Goal: Transaction & Acquisition: Purchase product/service

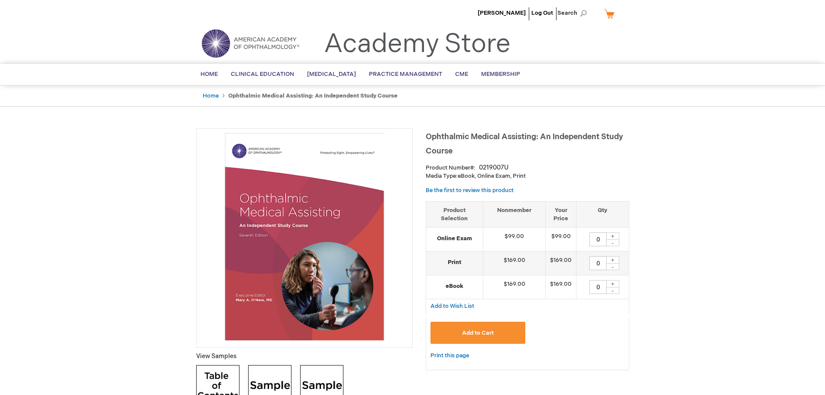
click at [613, 234] on div "+" at bounding box center [613, 235] width 13 height 7
type input "1"
click at [472, 328] on button "Add to Cart" at bounding box center [478, 333] width 95 height 22
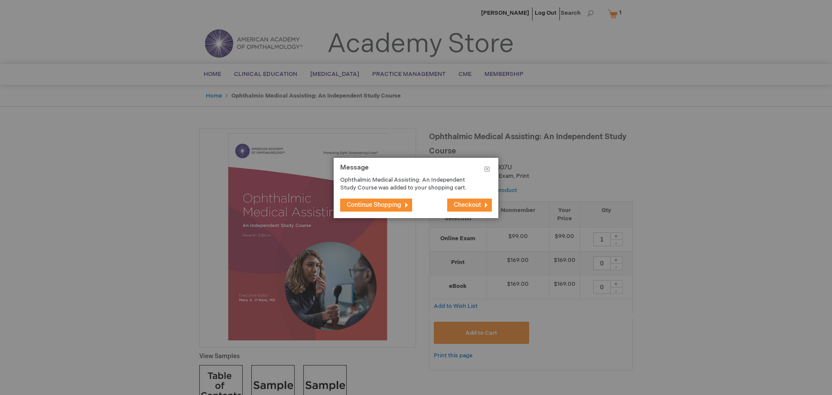
click at [458, 200] on button "Checkout" at bounding box center [469, 204] width 45 height 13
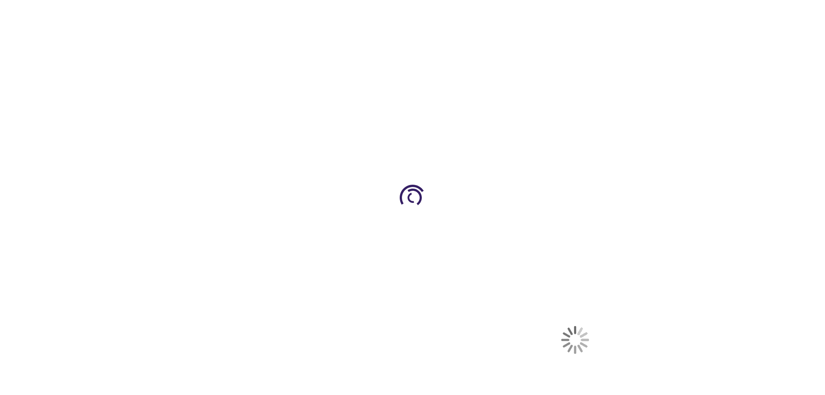
select select "US"
select select "58"
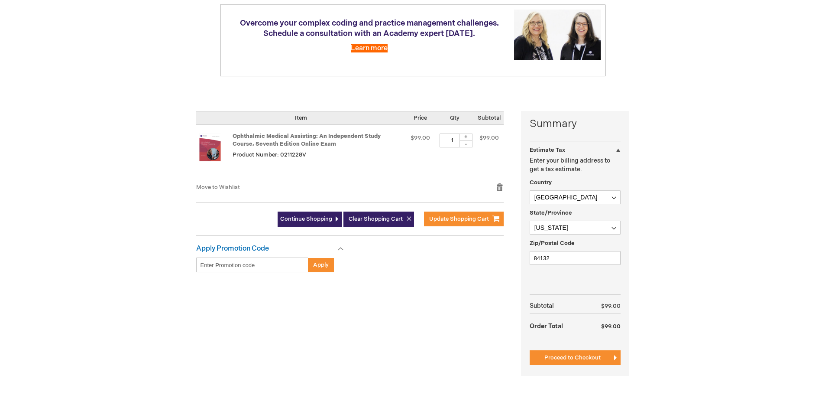
scroll to position [130, 0]
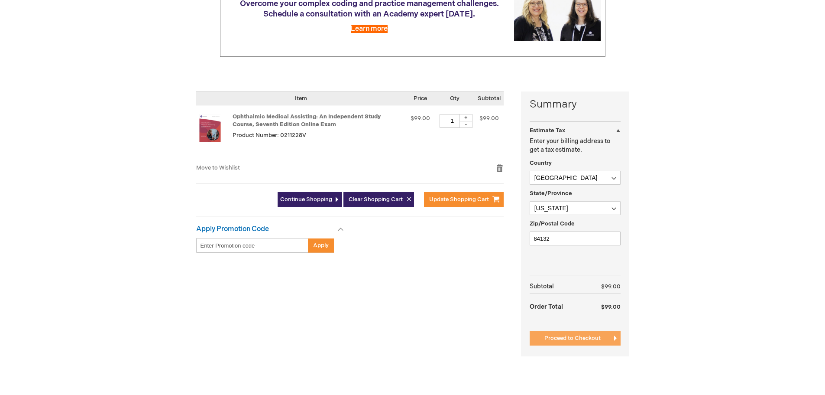
click at [579, 339] on span "Proceed to Checkout" at bounding box center [573, 338] width 56 height 7
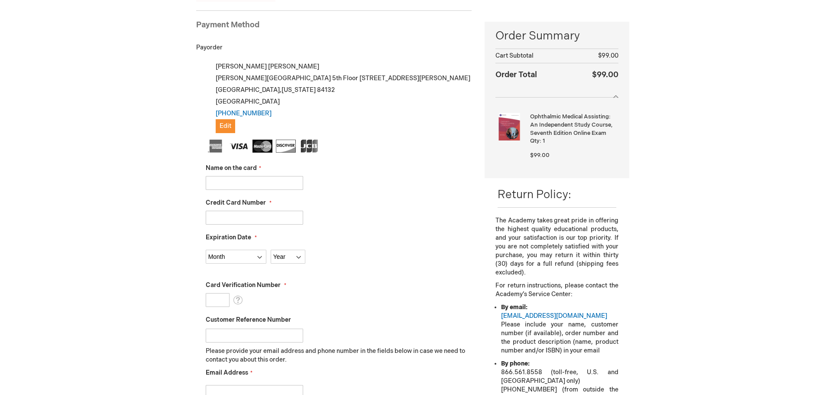
scroll to position [119, 0]
click at [243, 179] on input "Name on the card" at bounding box center [254, 182] width 97 height 14
type input "[PERSON_NAME]"
select select "4"
select select "2027"
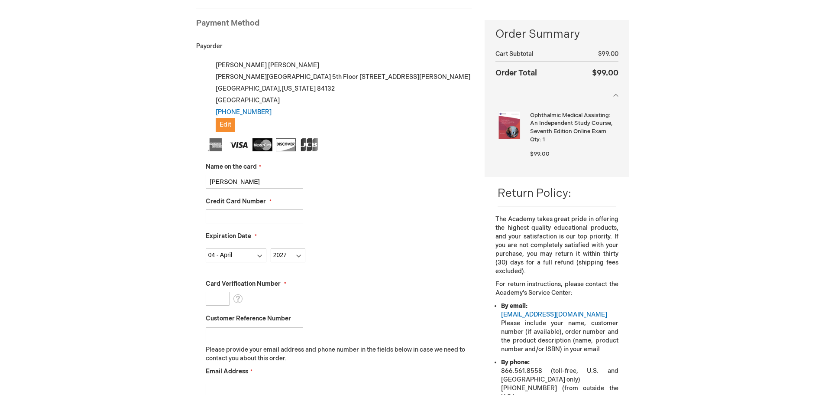
click at [211, 217] on input "Credit Card Number" at bounding box center [254, 216] width 97 height 14
type input "[CREDIT_CARD_NUMBER]"
type input "110"
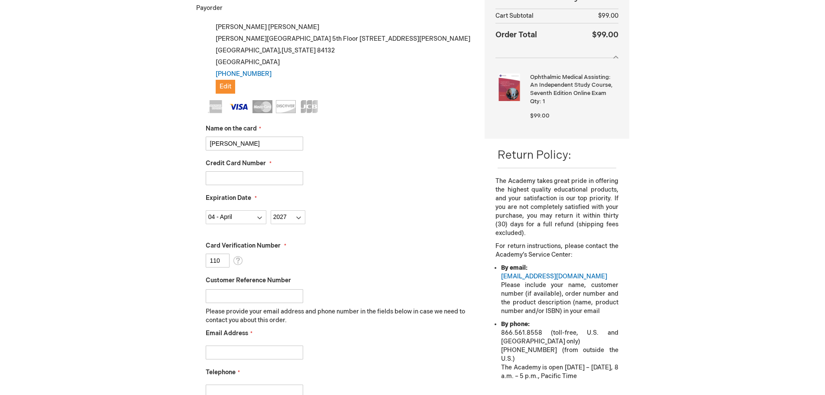
scroll to position [205, 0]
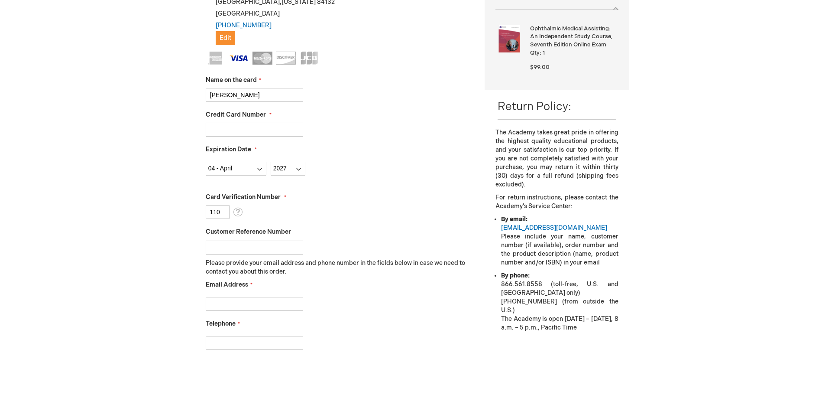
click at [221, 248] on input "Customer Reference Number" at bounding box center [254, 247] width 97 height 14
type input "[PERSON_NAME]"
click at [221, 300] on input "Email Address" at bounding box center [254, 304] width 97 height 14
type input "Lisa.Mulcock@hsc.utah.edu"
type input "8015855187"
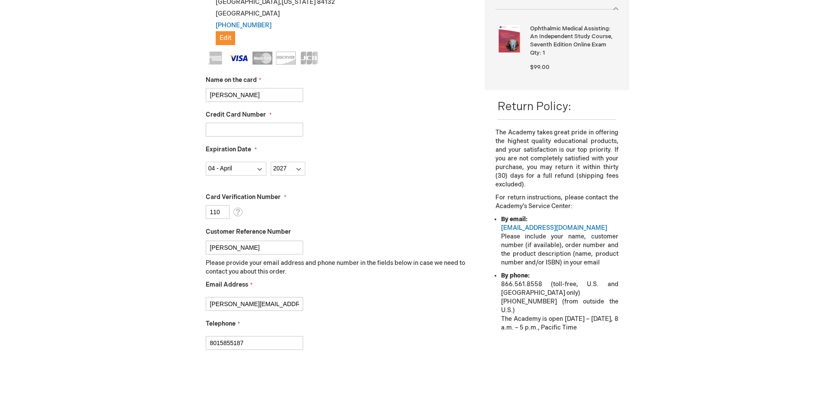
checkbox input "true"
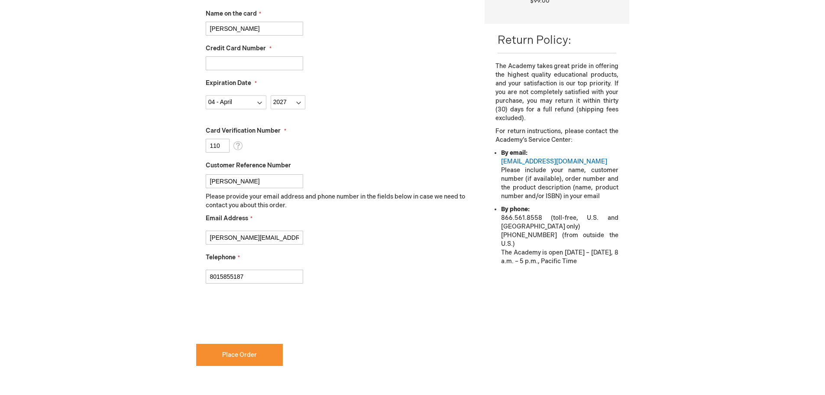
scroll to position [422, 0]
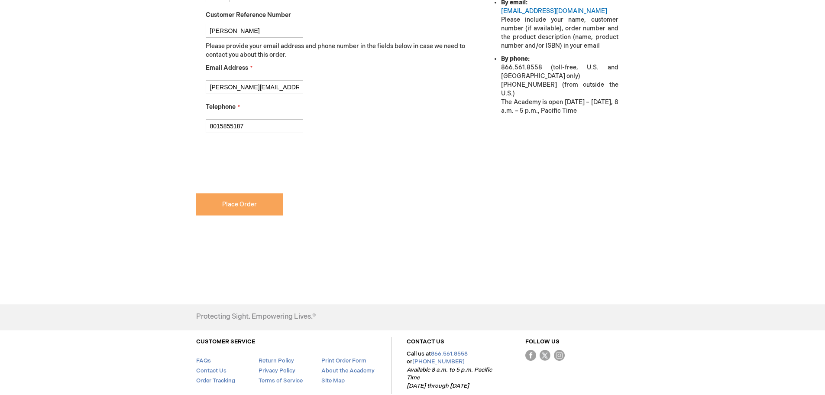
click at [234, 201] on span "Place Order" at bounding box center [239, 204] width 35 height 7
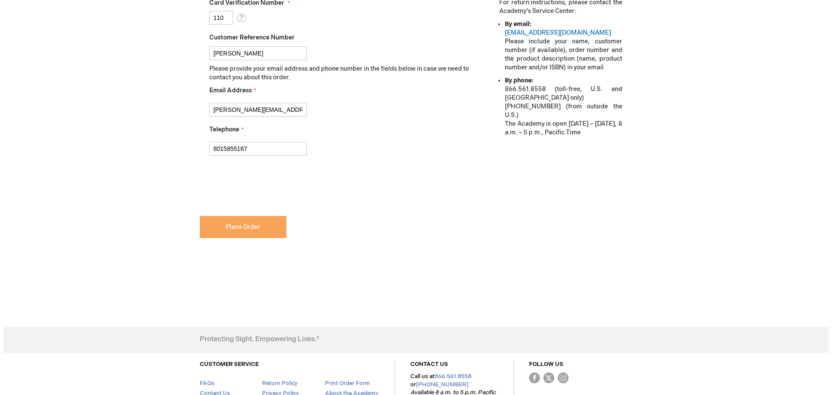
scroll to position [445, 0]
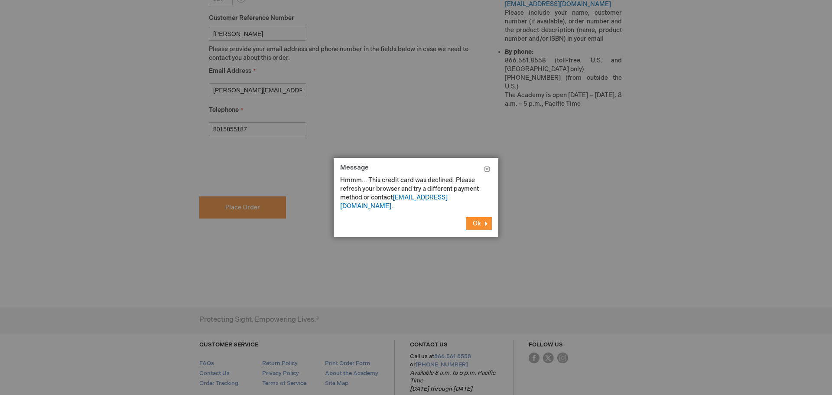
click at [471, 217] on button "Ok" at bounding box center [479, 223] width 26 height 13
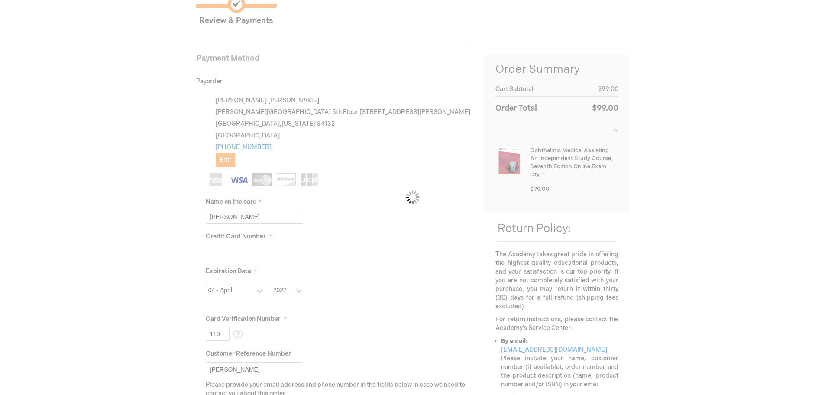
scroll to position [0, 0]
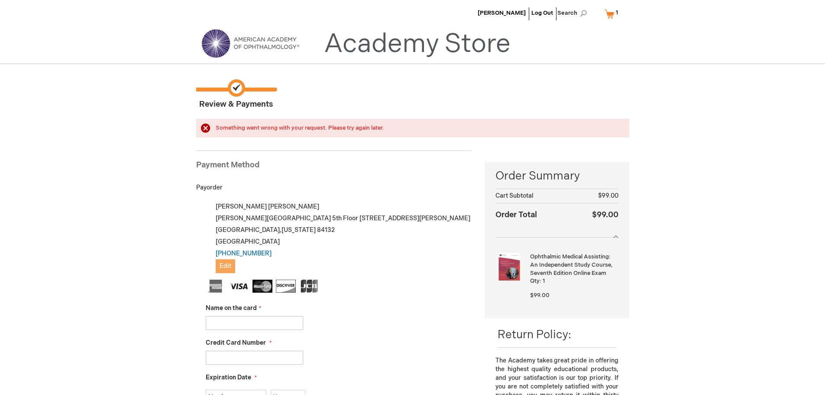
click at [225, 263] on span "Edit" at bounding box center [226, 265] width 12 height 7
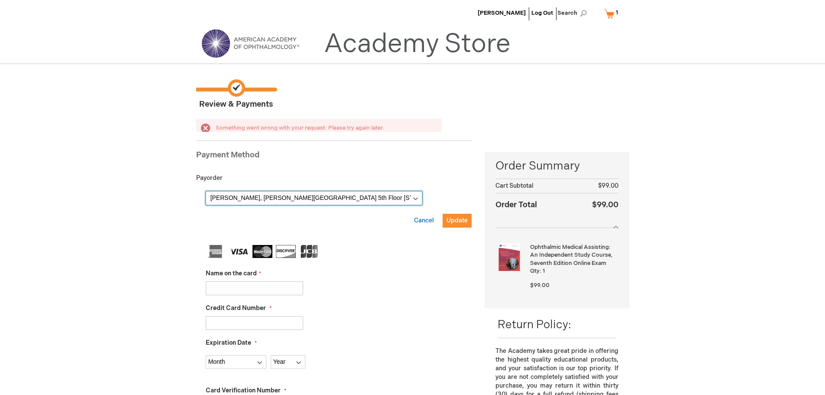
click at [413, 207] on fieldset "Billing Address Lisa Mulcock, John A. Moran Eye Center 5th Floor 65 Mario Capec…" at bounding box center [339, 213] width 266 height 45
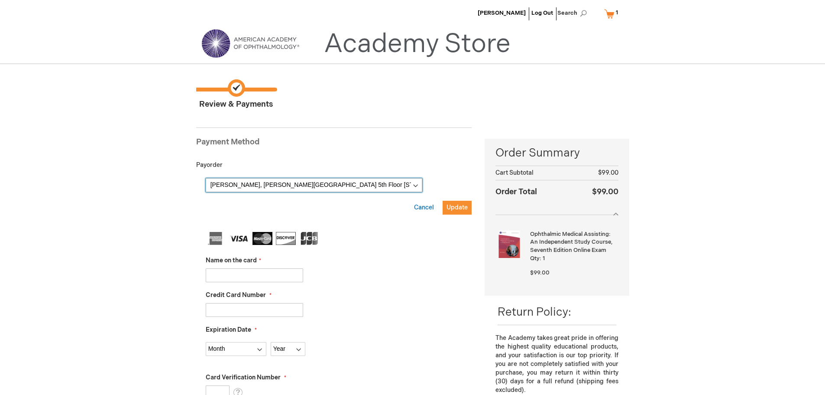
select select
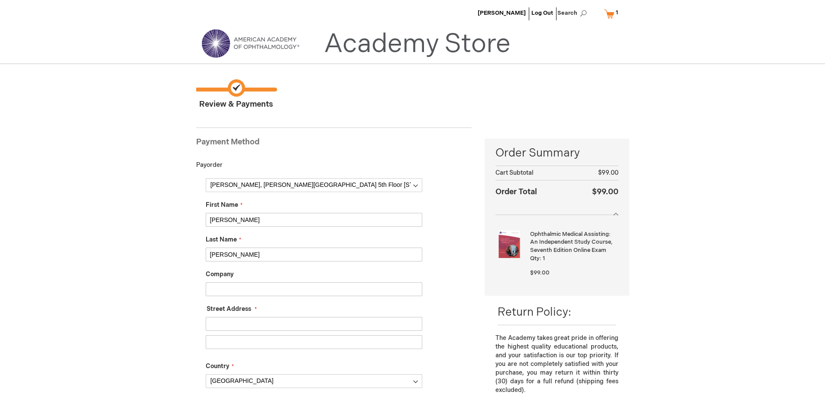
click at [233, 288] on input "Company" at bounding box center [314, 289] width 217 height 14
type input "John A Moran Eye Center"
type input "201 S Presidents Circle"
type input "Room 159"
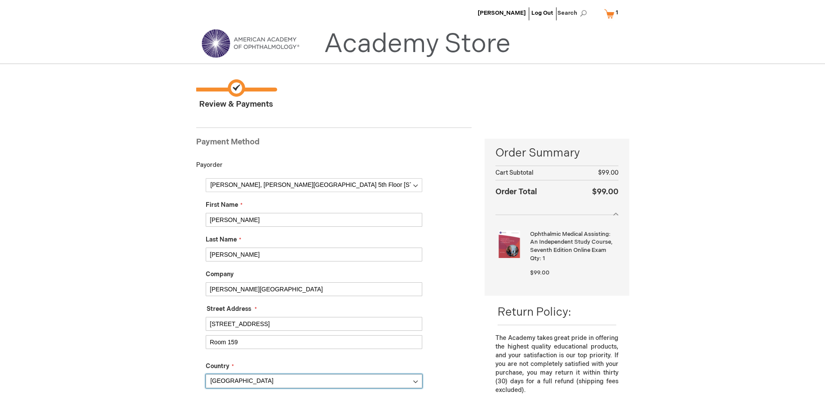
type input "Salt Lake CIty"
type input "84112-9049"
type input "8015855187"
type input "Lisa.Mulcock@hsc.utah.edu"
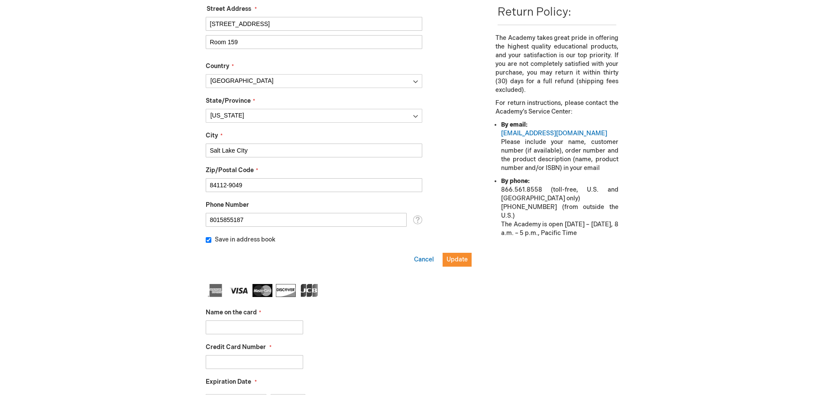
scroll to position [303, 0]
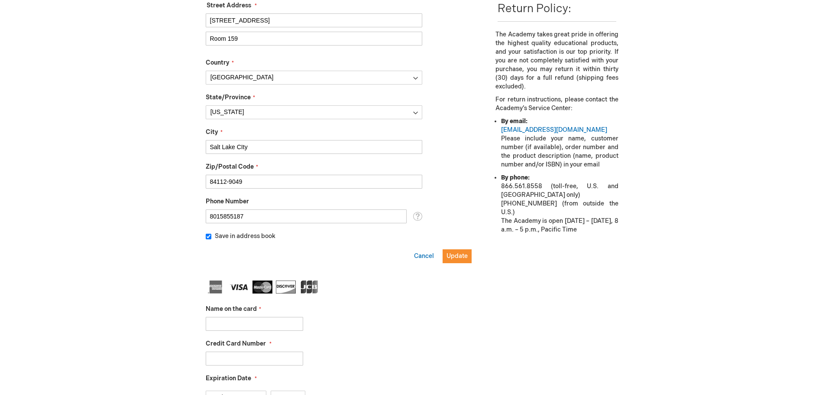
click at [256, 322] on input "Name on the card" at bounding box center [254, 324] width 97 height 14
type input "Lisa Mulcock"
type input "4866911000261423"
select select "4"
select select "2027"
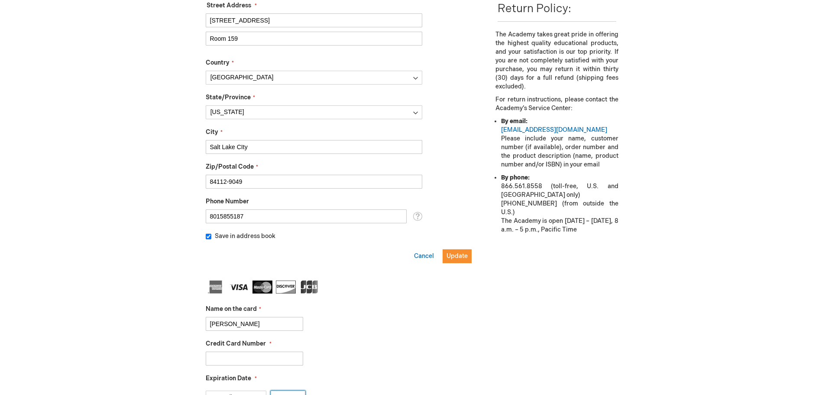
type input "110"
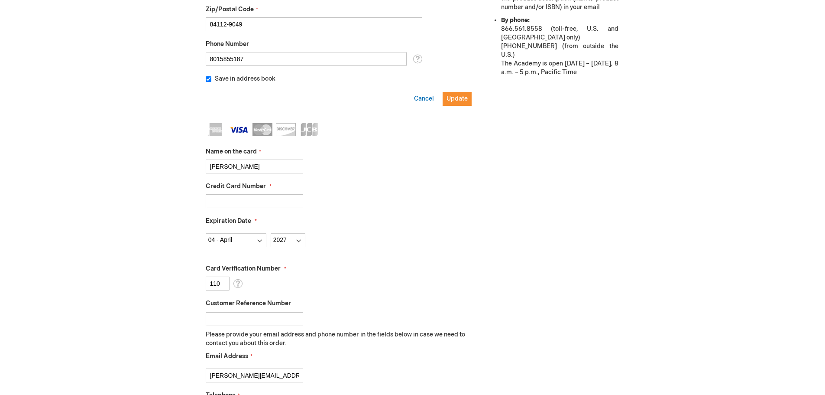
scroll to position [520, 0]
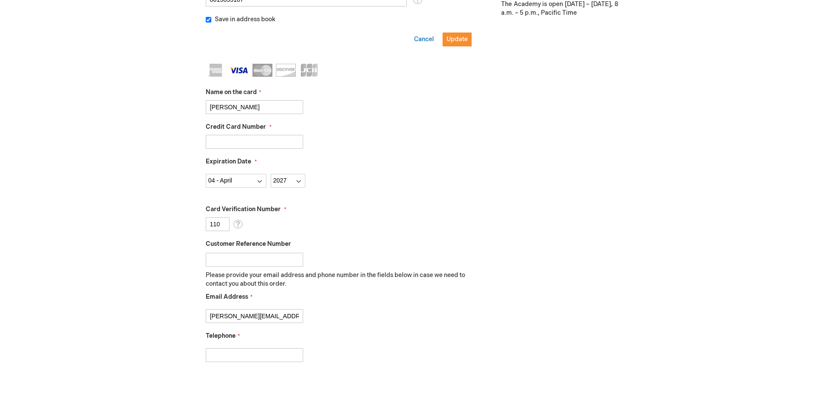
click at [246, 257] on input "Customer Reference Number" at bounding box center [254, 260] width 97 height 14
type input "[PERSON_NAME]"
click at [246, 359] on input "Telephone" at bounding box center [254, 355] width 97 height 14
type input "8015855187"
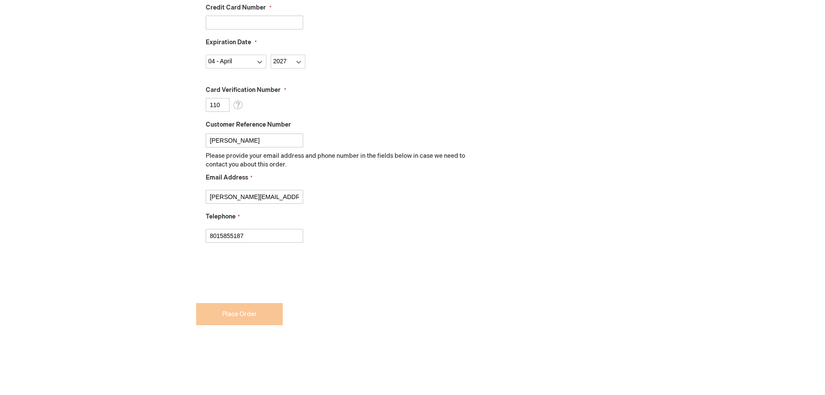
scroll to position [650, 0]
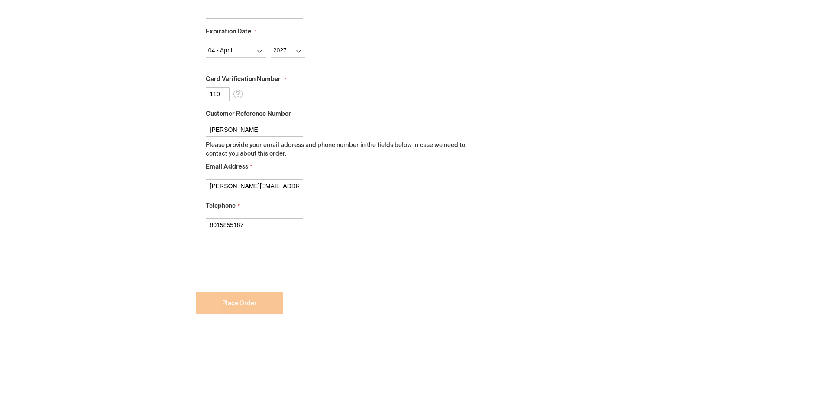
checkbox input "true"
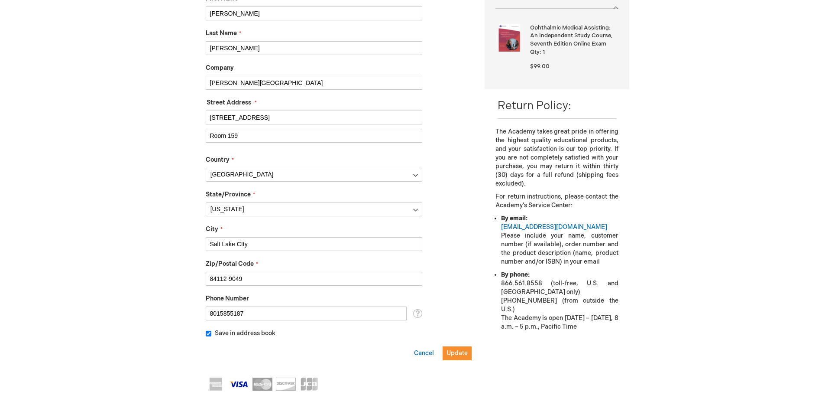
scroll to position [347, 0]
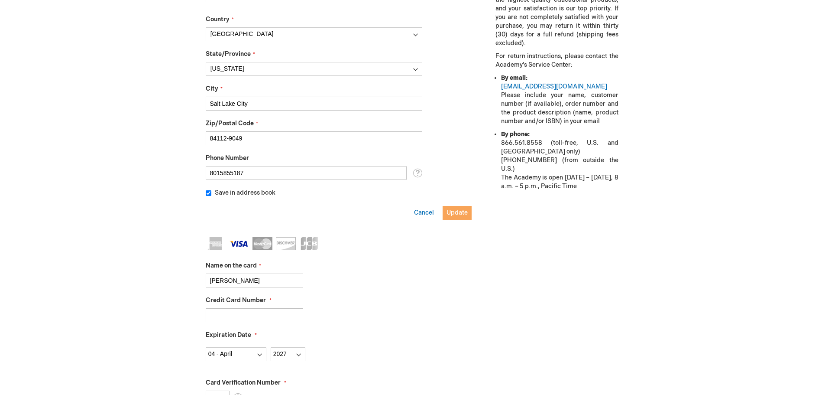
click at [458, 209] on span "Update" at bounding box center [457, 212] width 21 height 7
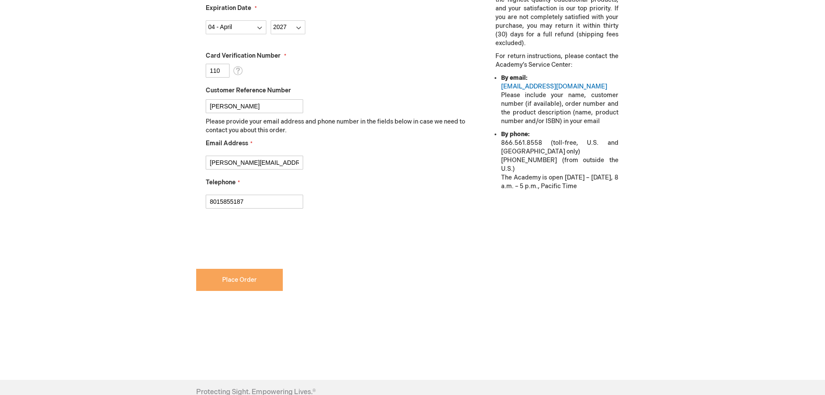
click at [247, 280] on span "Place Order" at bounding box center [239, 279] width 35 height 7
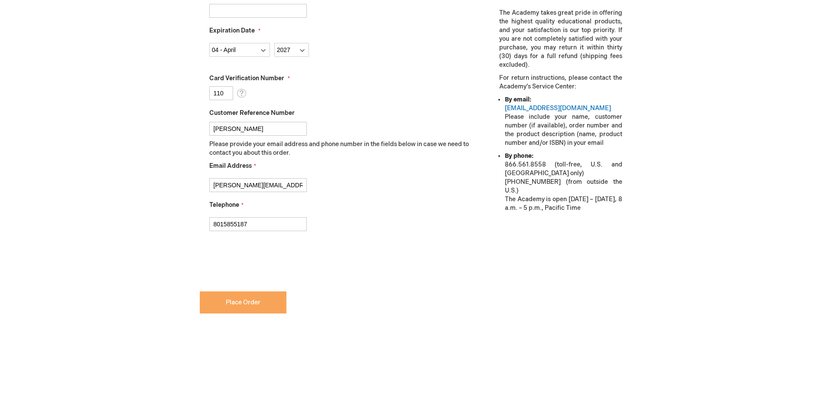
scroll to position [369, 0]
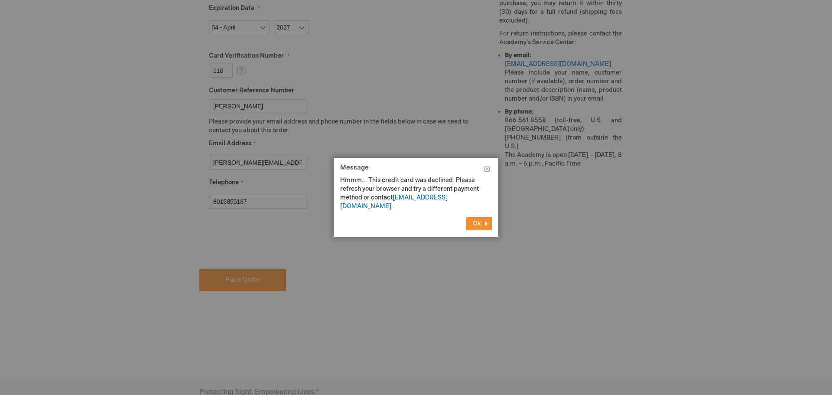
click at [479, 217] on button "Ok" at bounding box center [479, 223] width 26 height 13
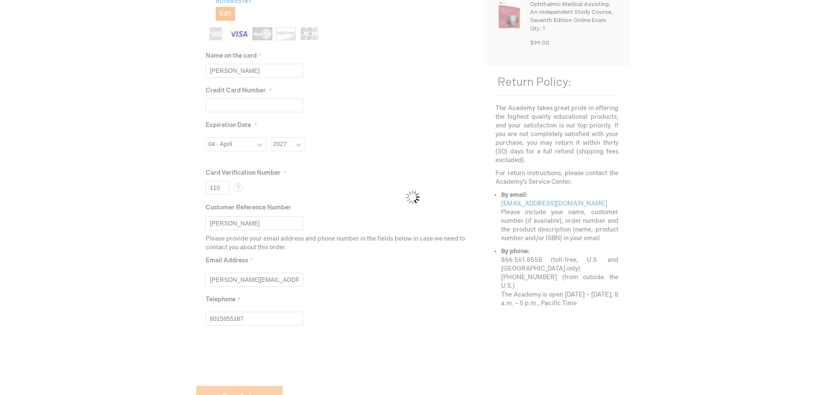
scroll to position [87, 0]
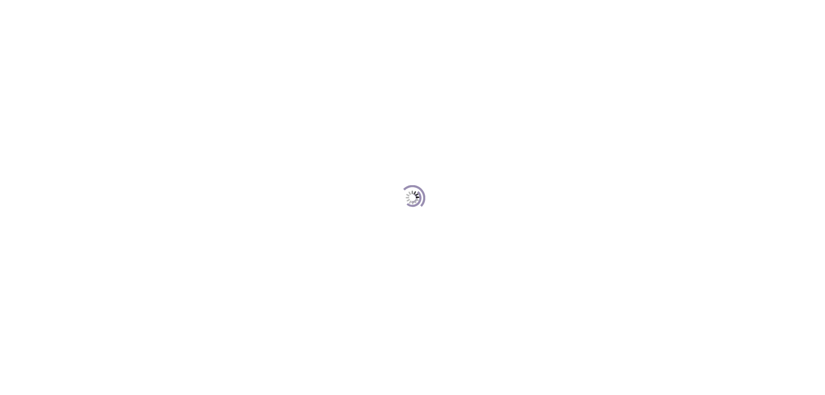
scroll to position [87, 0]
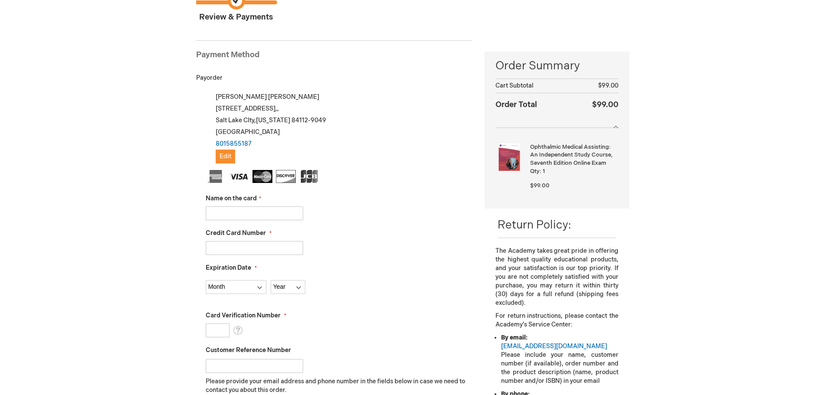
click at [259, 207] on input "Name on the card" at bounding box center [254, 213] width 97 height 14
type input "[PERSON_NAME]"
select select "4"
select select "2027"
click at [243, 252] on input "Credit Card Number" at bounding box center [254, 248] width 97 height 14
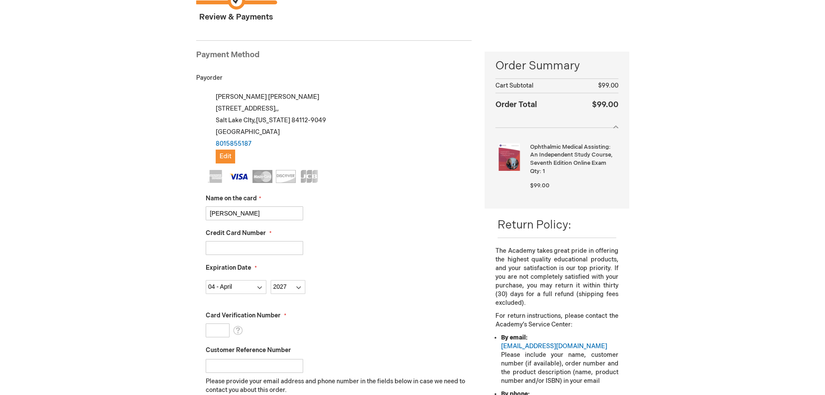
type input "4866911000261423"
click at [91, 283] on div "Lisa Mulcock Log Out Search My Cart 1 1 items CLOSE RECENTLY ADDED ITEM(S) Clos…" at bounding box center [412, 345] width 825 height 864
click at [249, 290] on select "Month 01 - January 02 - February 03 - March 04 - April 05 - May 06 - June 07 - …" at bounding box center [236, 287] width 61 height 14
select select "12"
click at [206, 280] on select "Month 01 - January 02 - February 03 - March 04 - April 05 - May 06 - June 07 - …" at bounding box center [236, 287] width 61 height 14
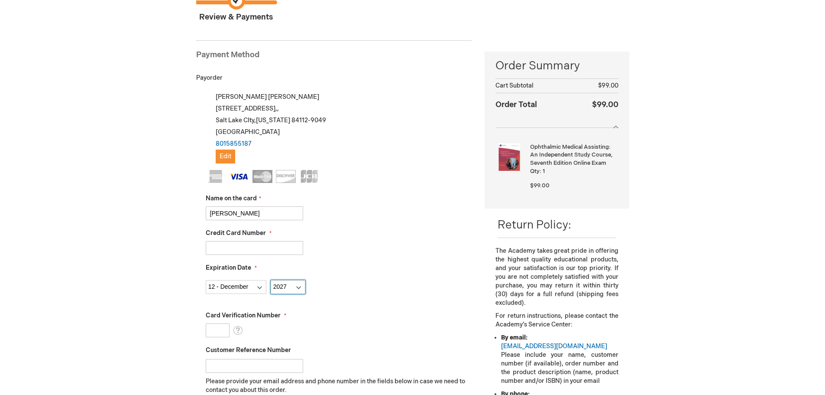
click at [292, 289] on select "Year 2025 2026 2027 2028 2029 2030 2031 2032 2033 2034 2035" at bounding box center [288, 287] width 35 height 14
select select "2028"
click at [271, 280] on select "Year 2025 2026 2027 2028 2029 2030 2031 2032 2033 2034 2035" at bounding box center [288, 287] width 35 height 14
click at [213, 329] on input "Card Verification Number" at bounding box center [218, 330] width 24 height 14
type input "110"
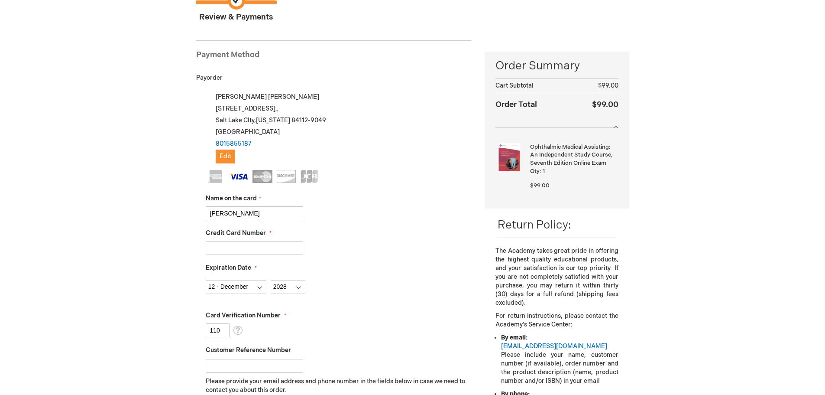
click at [385, 324] on div "Card Verification Number 110 What is this?" at bounding box center [339, 324] width 266 height 26
click at [265, 373] on fieldset "Name on the card Lisa Mulcock Credit Card Number 4866911000261423 Expiration Da…" at bounding box center [339, 323] width 266 height 307
click at [266, 363] on input "Customer Reference Number" at bounding box center [254, 366] width 97 height 14
type input "[PERSON_NAME]"
click at [382, 302] on fieldset "Name on the card Lisa Mulcock Credit Card Number 4866911000261423 Expiration Da…" at bounding box center [339, 323] width 266 height 307
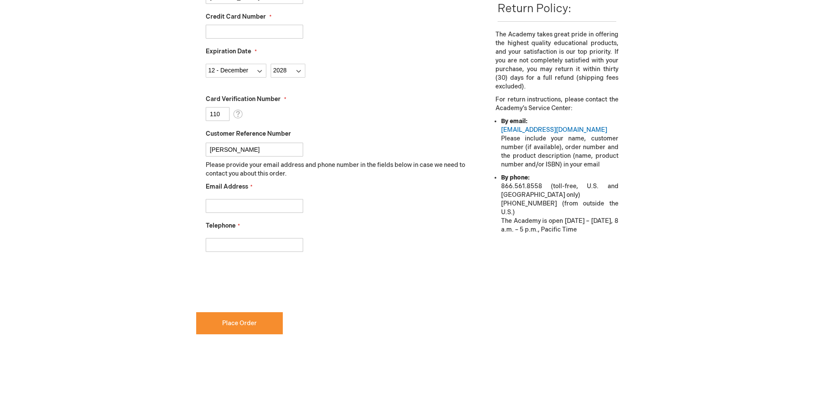
scroll to position [304, 0]
click at [235, 201] on input "Email Address" at bounding box center [254, 205] width 97 height 14
type input "Lisa.Mulcock@hsc.utah.edu"
type input "8015855187"
checkbox input "true"
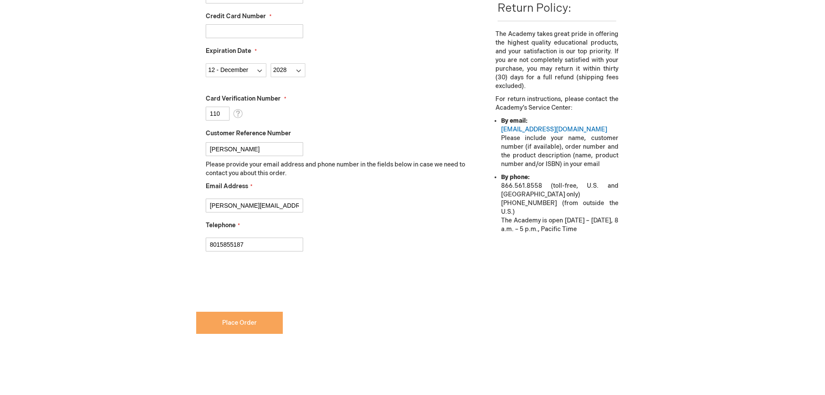
click at [206, 318] on button "Place Order" at bounding box center [239, 323] width 87 height 22
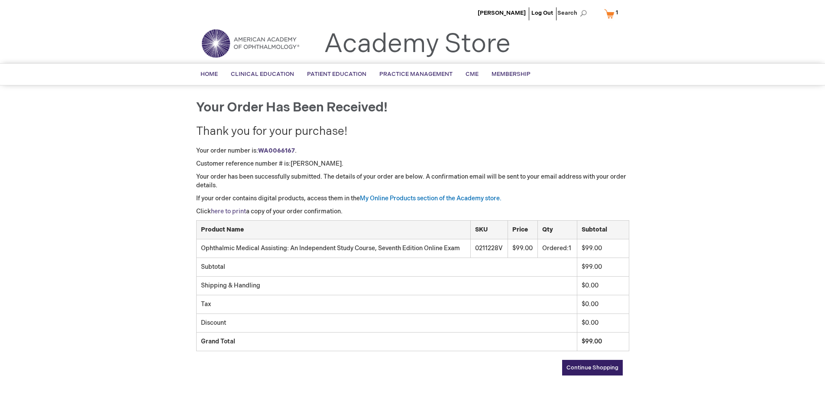
click at [234, 213] on link "here to print" at bounding box center [228, 211] width 35 height 7
